Goal: Find specific page/section

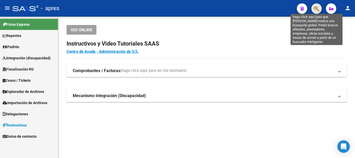
click at [319, 9] on icon "button" at bounding box center [316, 9] width 5 height 6
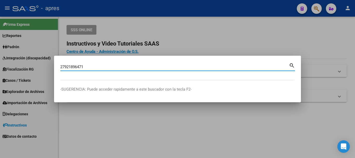
type input "27921896471"
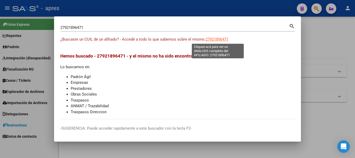
click at [219, 41] on span "27921896471" at bounding box center [217, 39] width 23 height 5
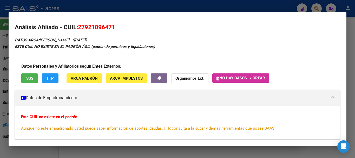
click at [27, 78] on span "SSS" at bounding box center [29, 78] width 7 height 5
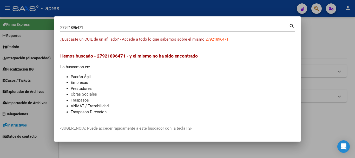
drag, startPoint x: 125, startPoint y: 31, endPoint x: 45, endPoint y: 24, distance: 80.3
click at [36, 28] on div "27921896471 Buscar (apellido, dni, cuil, nro traspaso, cuit, obra social) searc…" at bounding box center [177, 79] width 355 height 158
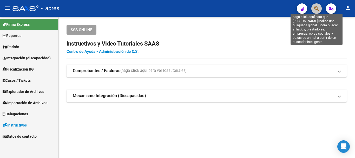
click at [315, 10] on icon "button" at bounding box center [316, 9] width 5 height 6
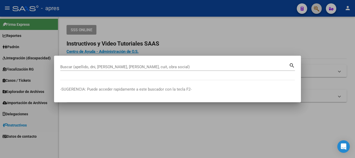
paste input "27334461799"
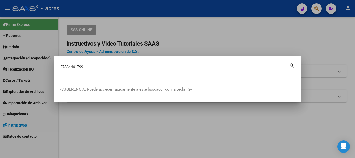
type input "27334461799"
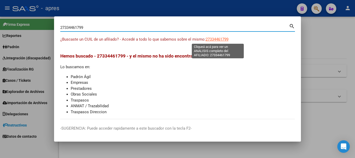
click at [209, 40] on span "27334461799" at bounding box center [217, 39] width 23 height 5
type textarea "27334461799"
